Goal: Task Accomplishment & Management: Complete application form

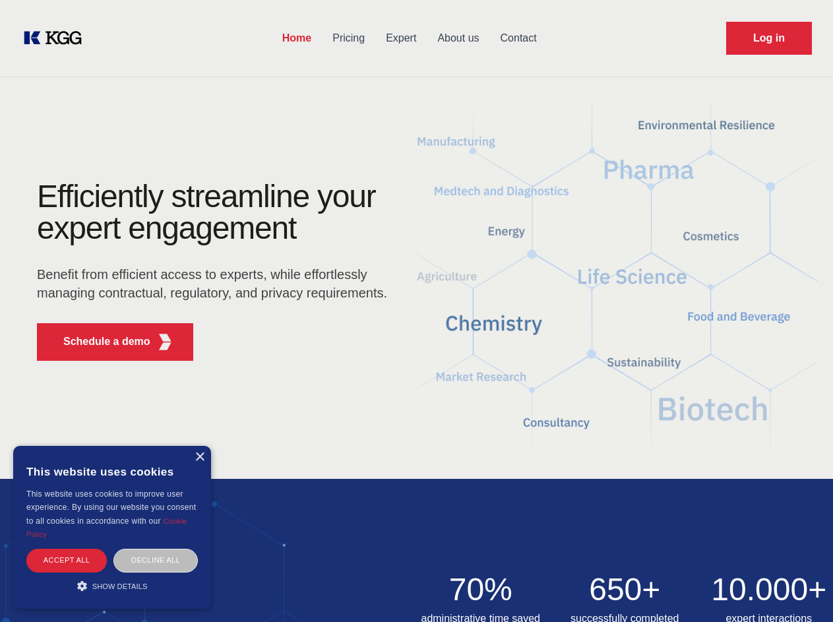
click at [416, 311] on div "Efficiently streamline your expert engagement Benefit from efficient access to …" at bounding box center [216, 276] width 401 height 191
click at [99, 342] on p "Schedule a demo" at bounding box center [106, 342] width 87 height 16
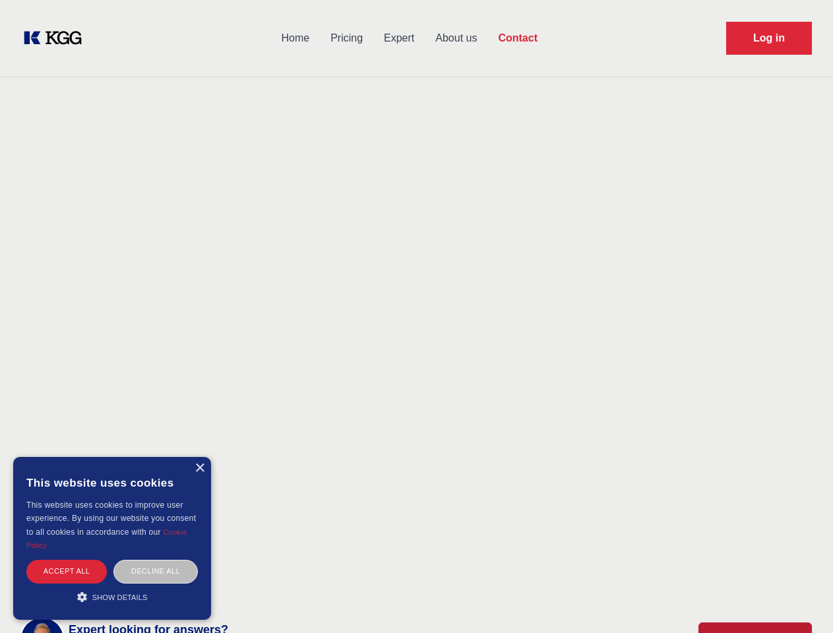
click at [199, 457] on div "× This website uses cookies This website uses cookies to improve user experienc…" at bounding box center [112, 538] width 198 height 163
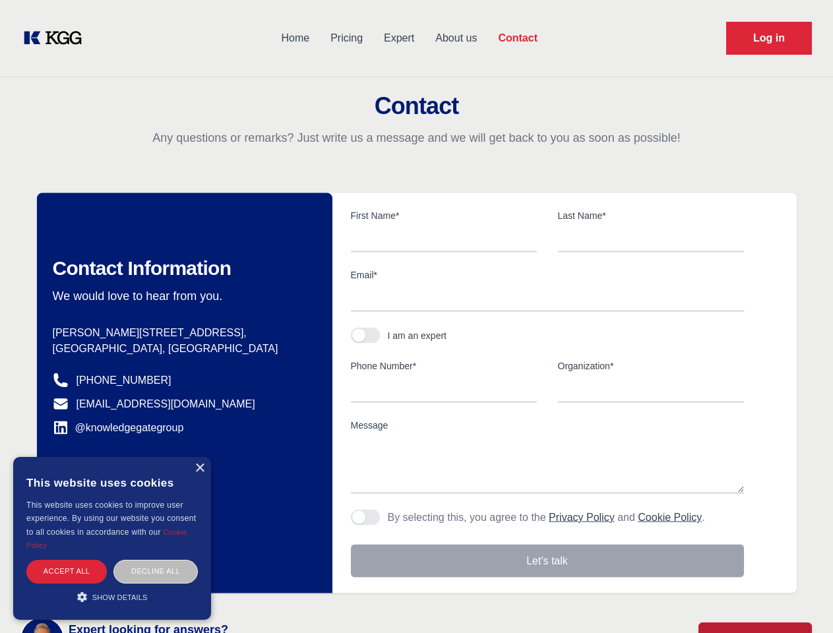
click at [67, 560] on div "Accept all" at bounding box center [66, 571] width 80 height 23
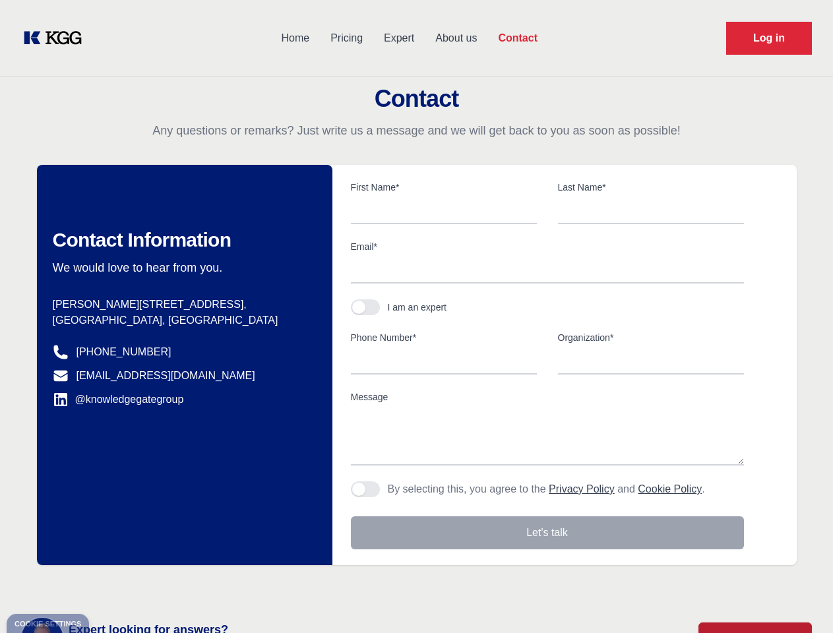
click at [156, 560] on body "Home Pricing Expert About us Contact Log in Contact Any questions or remarks? J…" at bounding box center [416, 579] width 833 height 1159
click at [112, 586] on main "Contact Any questions or remarks? Just write us a message and we will get back …" at bounding box center [416, 343] width 833 height 687
